Goal: Information Seeking & Learning: Learn about a topic

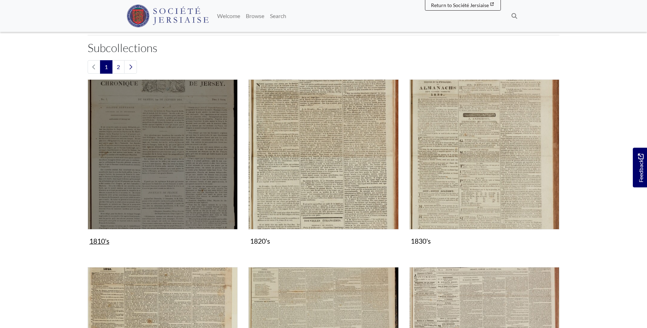
scroll to position [289, 0]
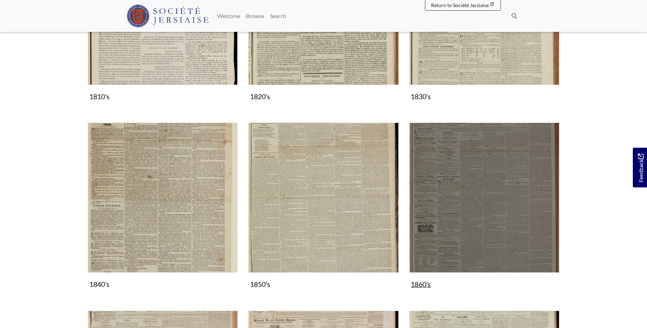
click at [470, 187] on img "Subcollection" at bounding box center [484, 198] width 150 height 150
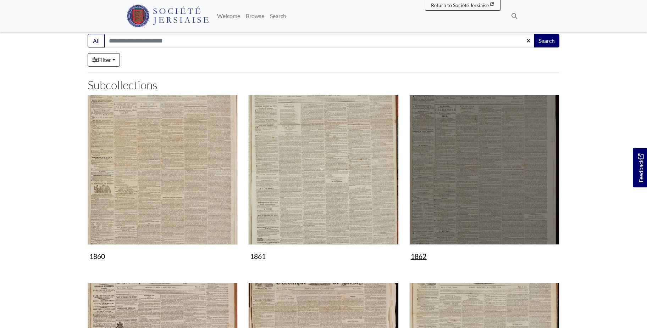
scroll to position [72, 0]
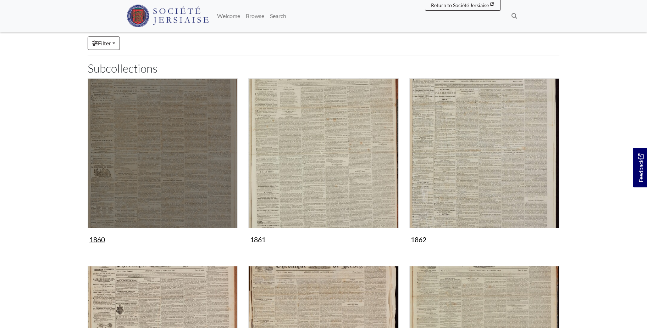
click at [180, 185] on img "Subcollection" at bounding box center [163, 153] width 150 height 150
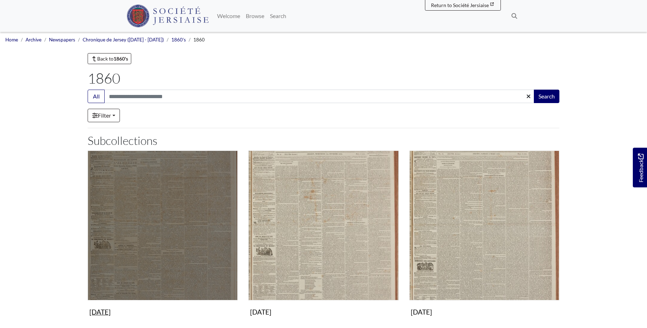
click at [160, 205] on img "Subcollection" at bounding box center [163, 226] width 150 height 150
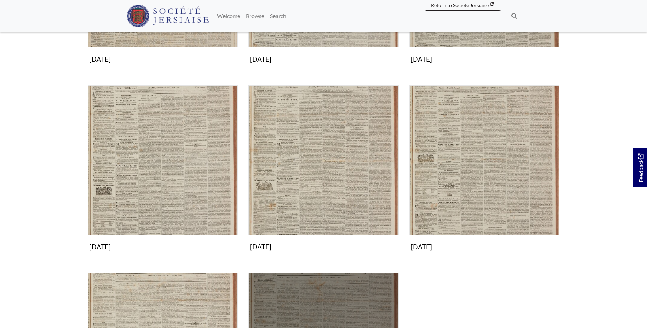
scroll to position [109, 0]
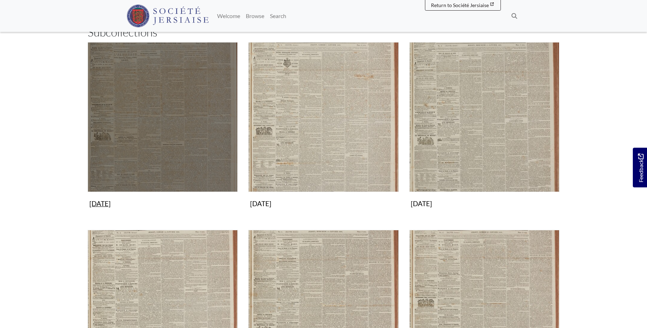
click at [173, 119] on img "Subcollection" at bounding box center [163, 117] width 150 height 150
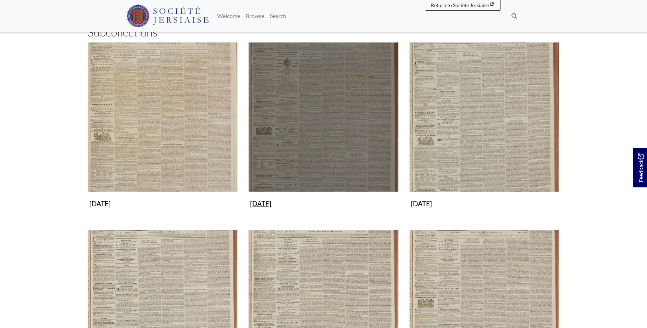
click at [340, 128] on img "Subcollection" at bounding box center [323, 117] width 150 height 150
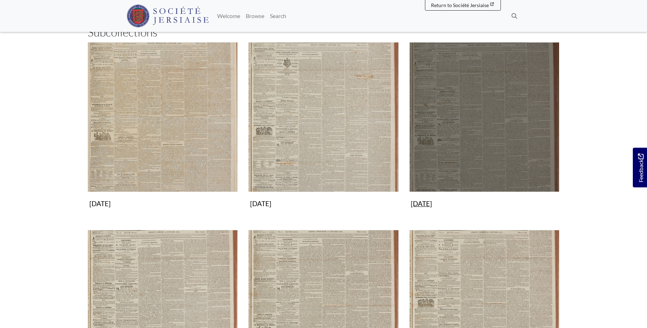
click at [518, 109] on img "Subcollection" at bounding box center [484, 117] width 150 height 150
click at [495, 150] on img "Subcollection" at bounding box center [484, 117] width 150 height 150
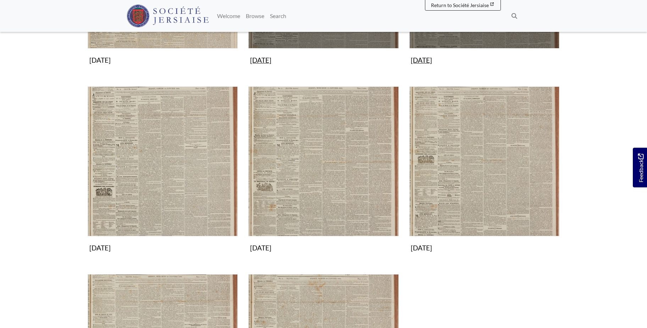
scroll to position [253, 0]
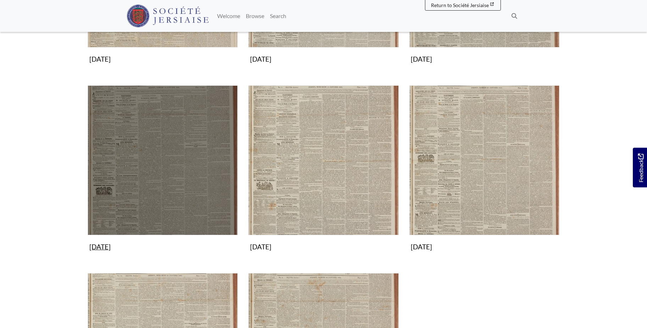
click at [193, 151] on img "Subcollection" at bounding box center [163, 160] width 150 height 150
click at [178, 167] on img "Subcollection" at bounding box center [163, 160] width 150 height 150
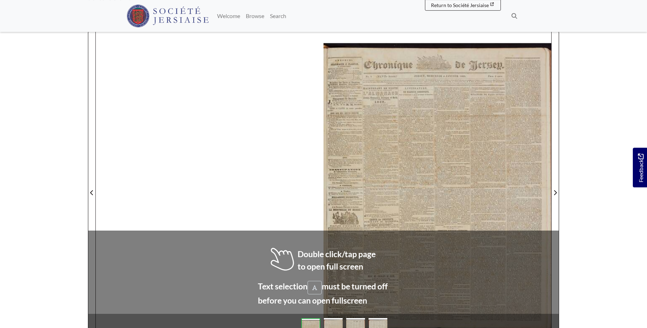
scroll to position [83, 0]
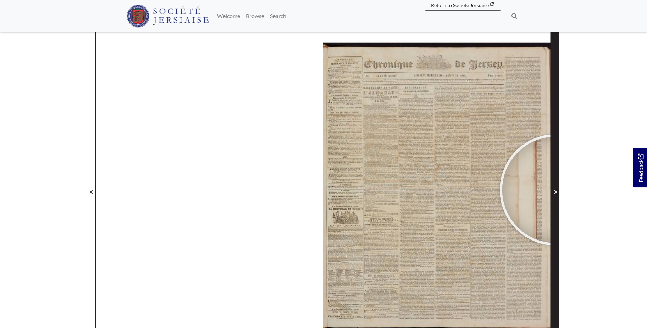
click at [555, 190] on icon "Next Page" at bounding box center [555, 192] width 4 height 6
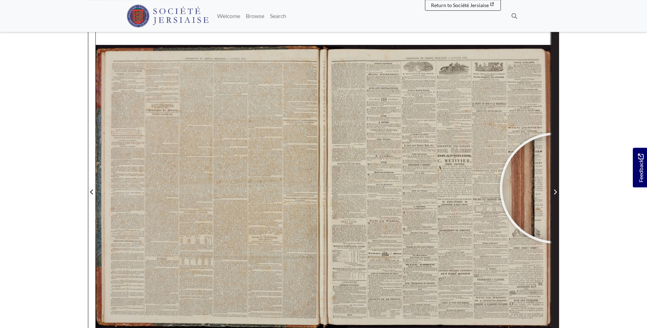
click at [555, 188] on span "Next Page" at bounding box center [554, 192] width 7 height 9
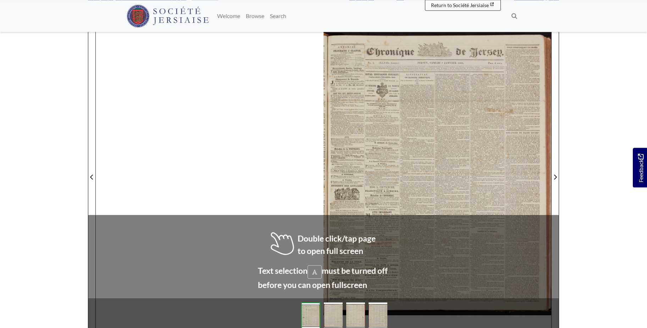
scroll to position [102, 0]
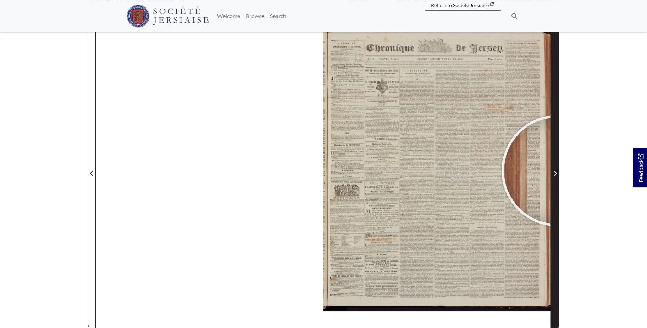
click at [557, 171] on span "Next Page" at bounding box center [554, 173] width 7 height 9
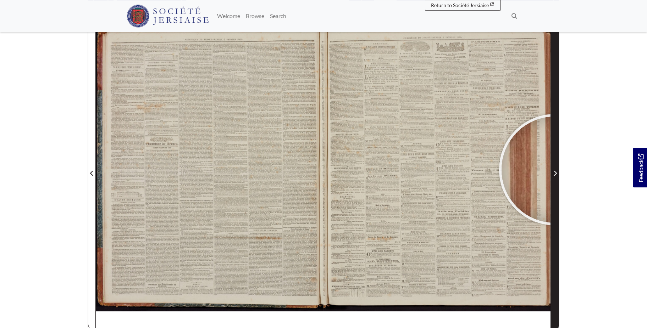
click at [555, 170] on span "Next Page" at bounding box center [554, 173] width 7 height 9
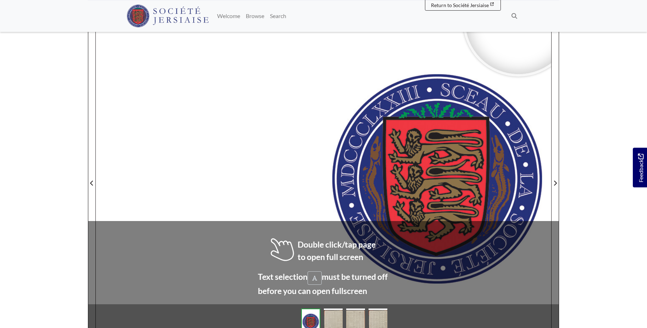
scroll to position [101, 0]
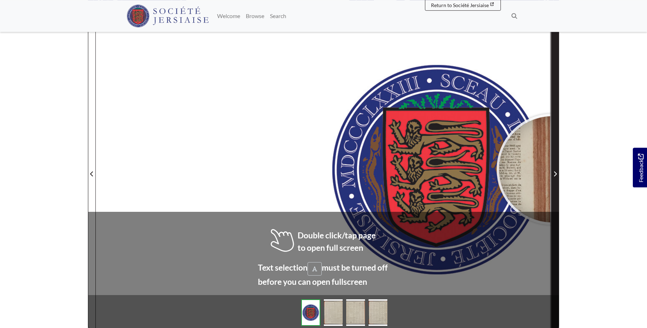
click at [552, 170] on span "Next Page" at bounding box center [554, 169] width 7 height 321
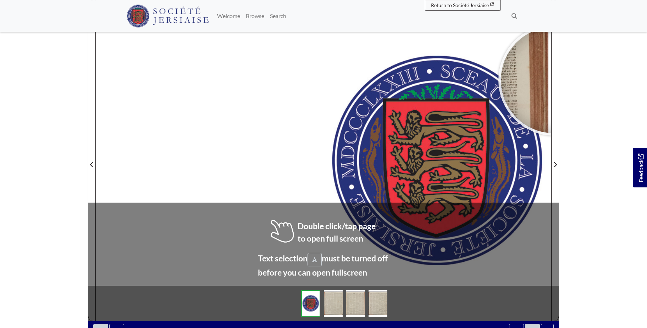
scroll to position [111, 0]
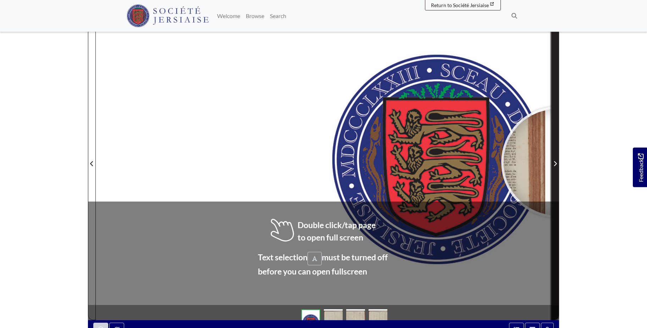
click at [557, 162] on span "Next Page" at bounding box center [554, 164] width 7 height 9
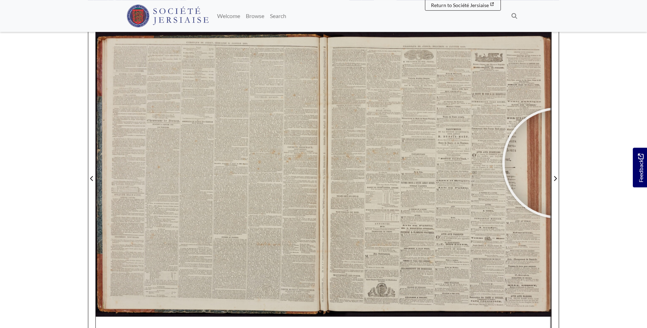
scroll to position [87, 0]
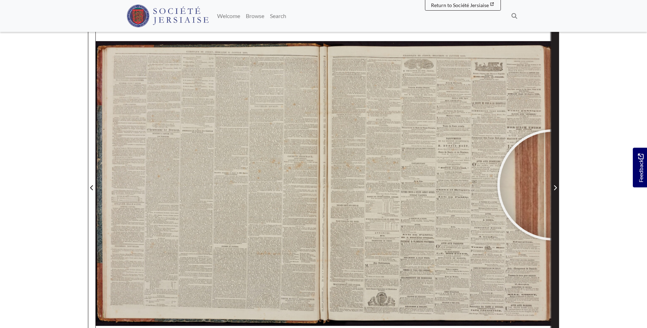
click at [553, 185] on span "Next Page" at bounding box center [554, 188] width 7 height 9
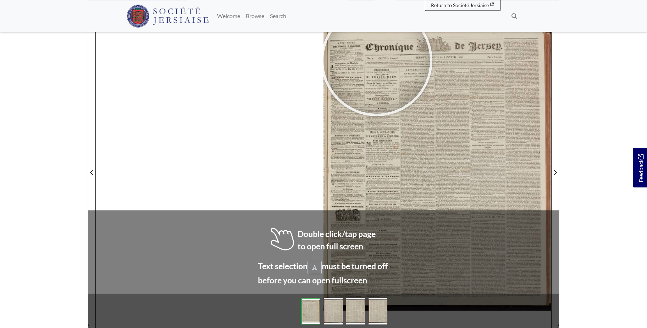
scroll to position [99, 0]
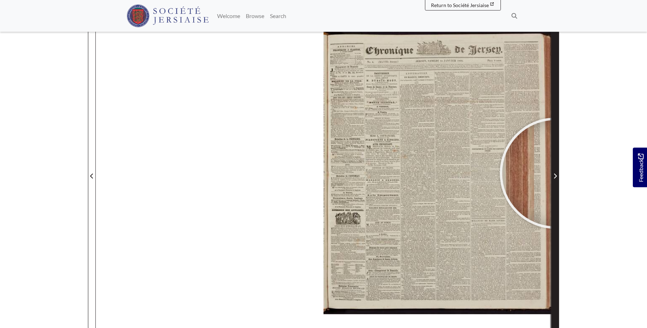
click at [555, 173] on span "Next Page" at bounding box center [554, 176] width 7 height 9
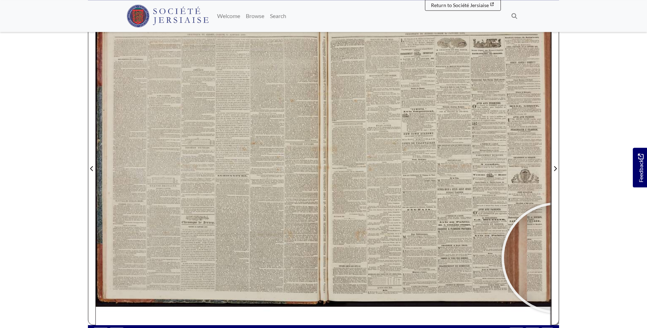
scroll to position [106, 0]
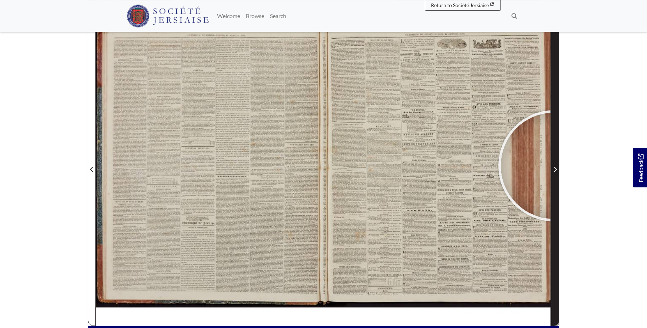
click at [554, 166] on span "Next Page" at bounding box center [554, 169] width 7 height 9
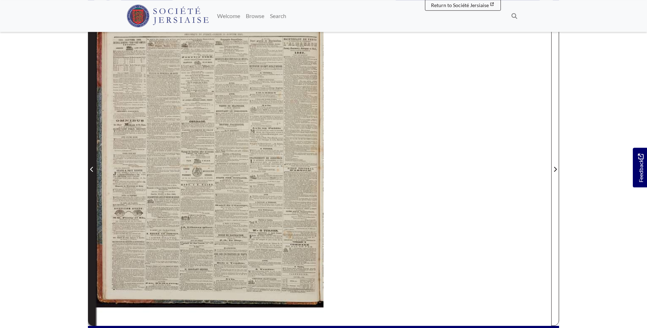
click at [93, 169] on icon "Previous Page" at bounding box center [92, 170] width 4 height 6
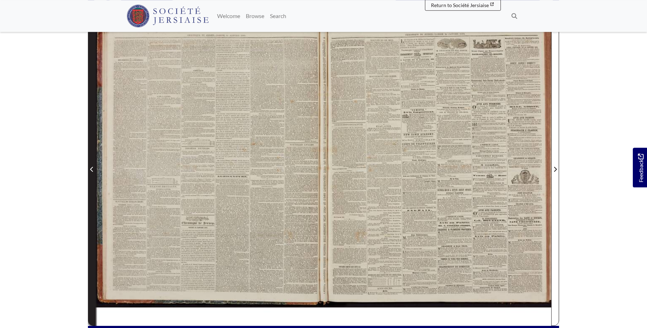
click at [92, 170] on icon "Previous Page" at bounding box center [92, 170] width 4 height 6
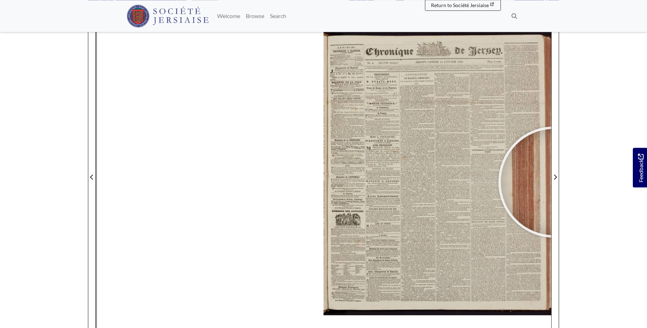
scroll to position [90, 0]
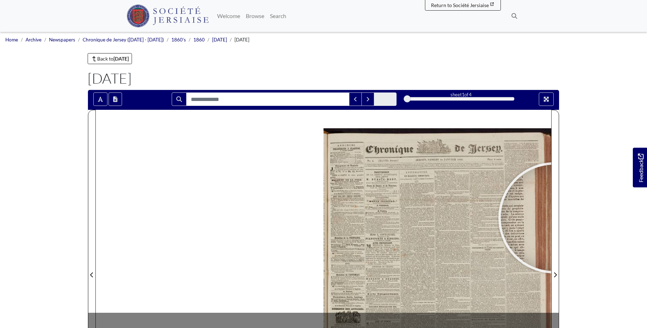
click at [621, 238] on body "Menu" at bounding box center [323, 301] width 647 height 603
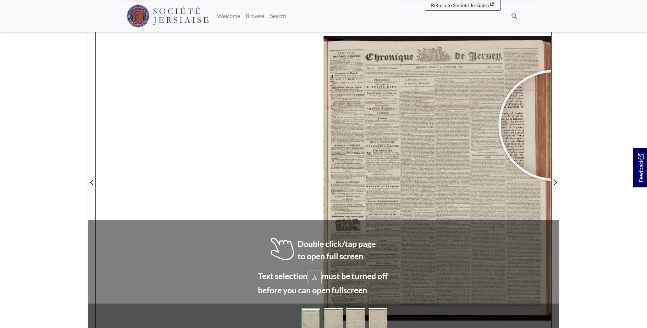
scroll to position [105, 0]
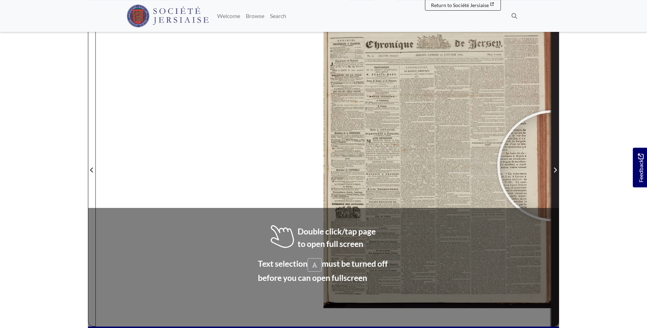
click at [553, 166] on span "Next Page" at bounding box center [554, 165] width 7 height 321
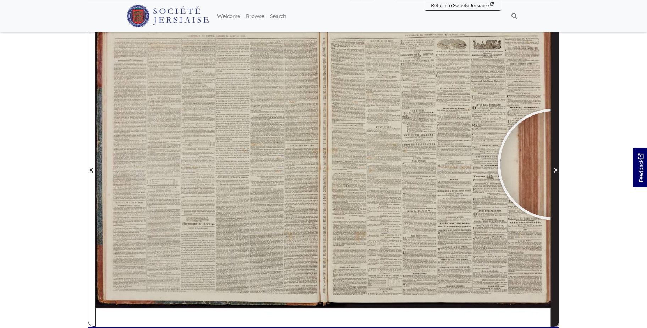
click at [553, 165] on span "Next Page" at bounding box center [554, 165] width 7 height 321
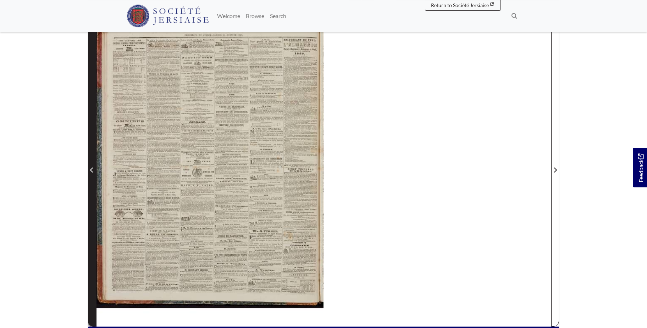
click at [89, 167] on span "Previous Page" at bounding box center [91, 170] width 7 height 9
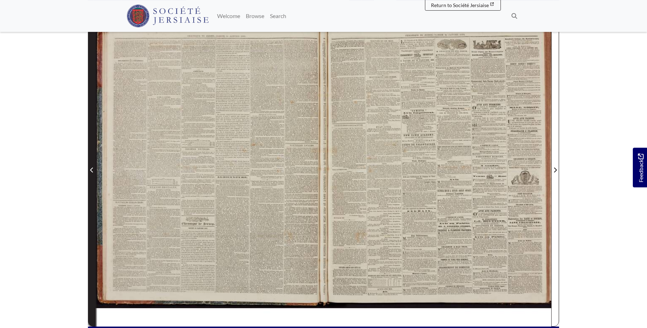
click at [93, 167] on span "Previous Page" at bounding box center [91, 170] width 7 height 9
